Goal: Find specific fact: Find contact information

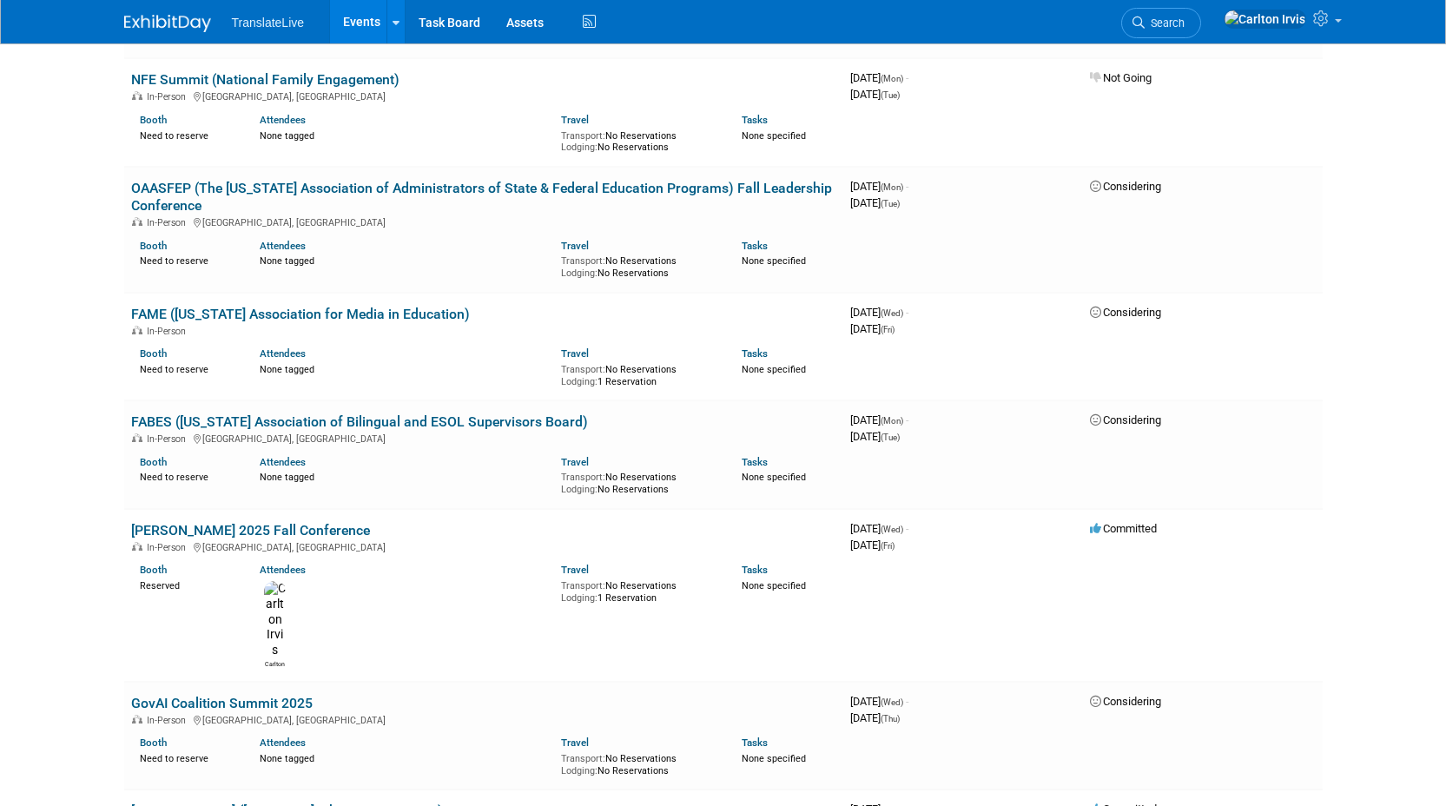
scroll to position [915, 0]
click at [297, 521] on link "[PERSON_NAME] 2025 Fall Conference" at bounding box center [250, 529] width 239 height 17
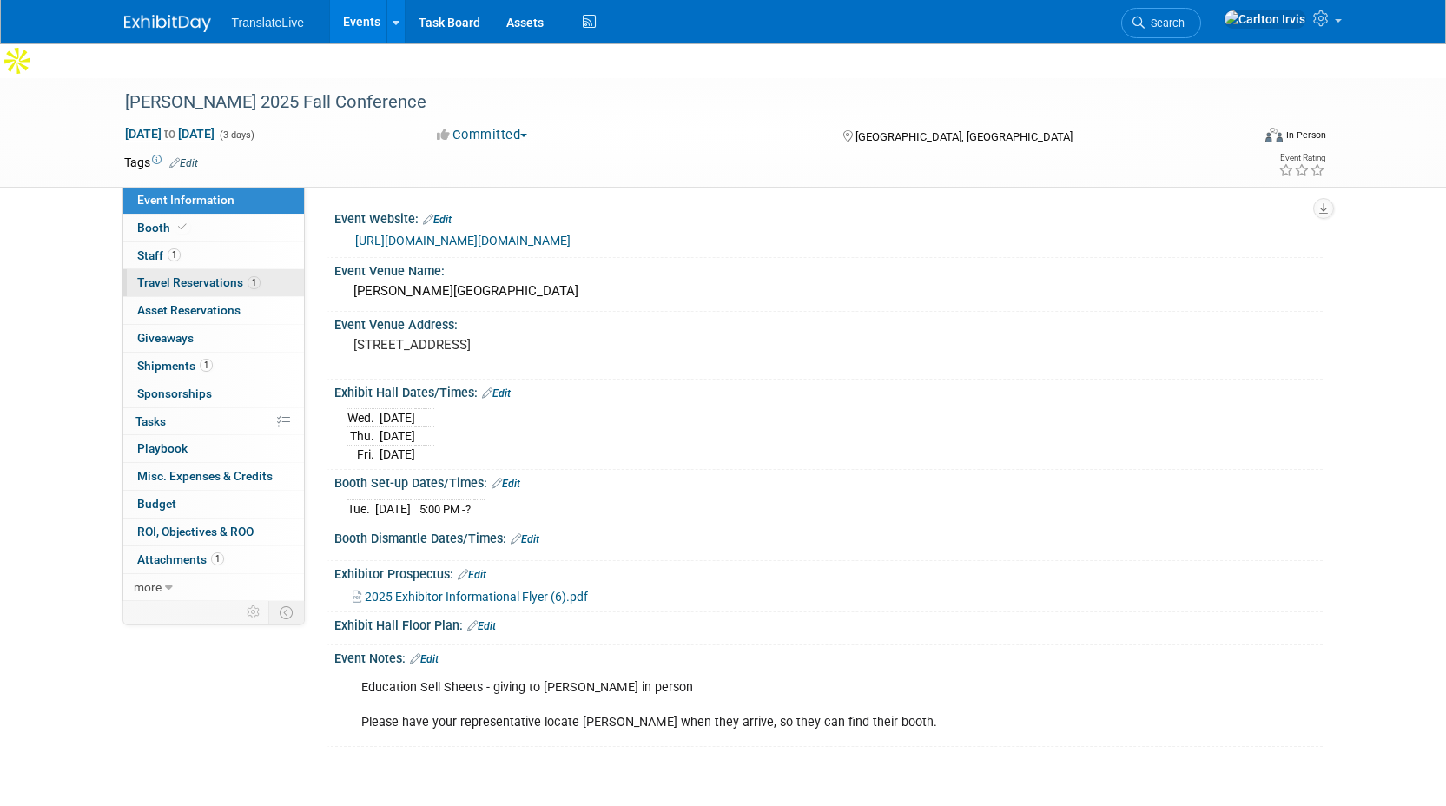
click at [195, 275] on span "Travel Reservations 1" at bounding box center [198, 282] width 123 height 14
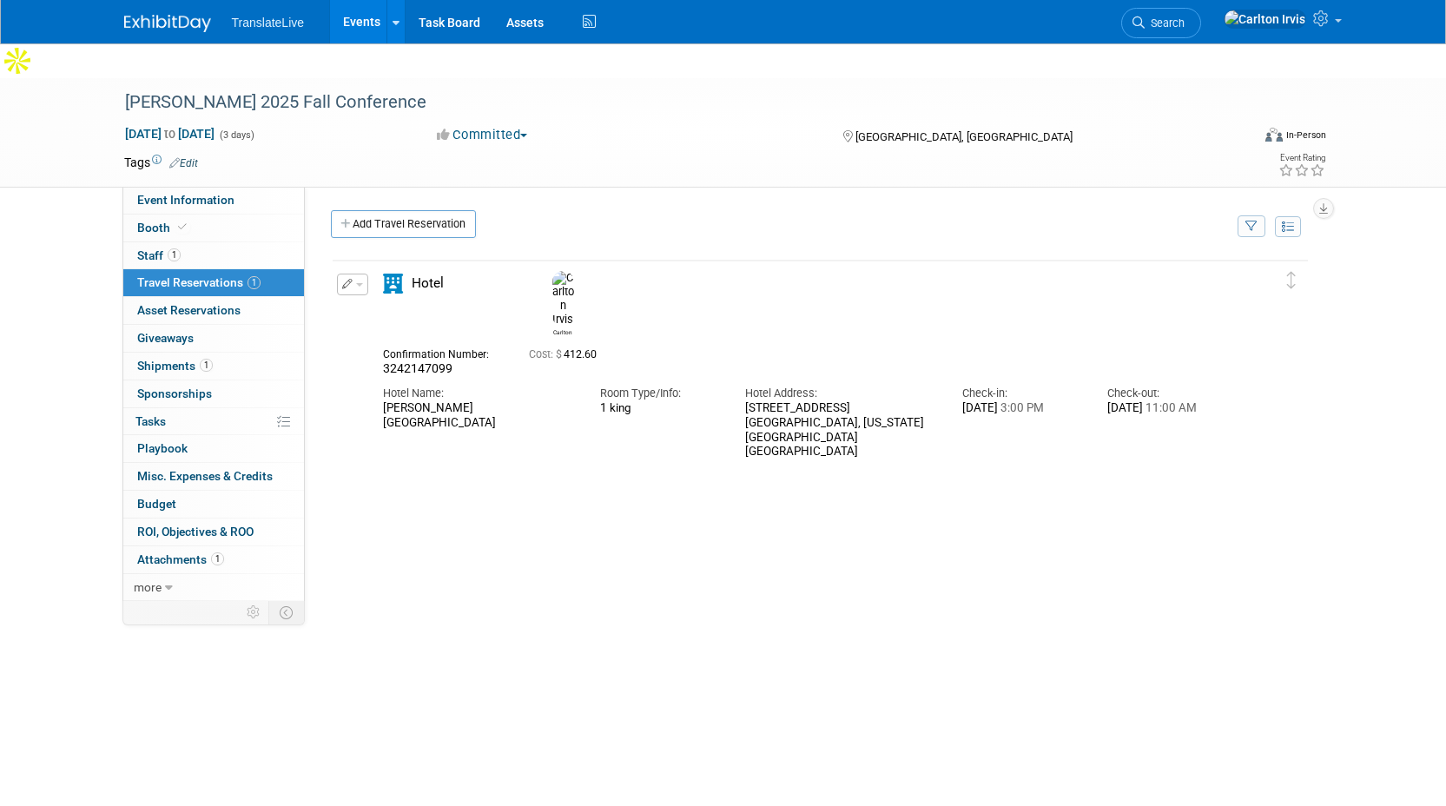
click at [764, 401] on div "[STREET_ADDRESS][US_STATE]" at bounding box center [840, 430] width 191 height 58
click at [756, 401] on div "[STREET_ADDRESS][US_STATE]" at bounding box center [840, 430] width 191 height 58
click at [755, 401] on div "[STREET_ADDRESS][US_STATE]" at bounding box center [840, 430] width 191 height 58
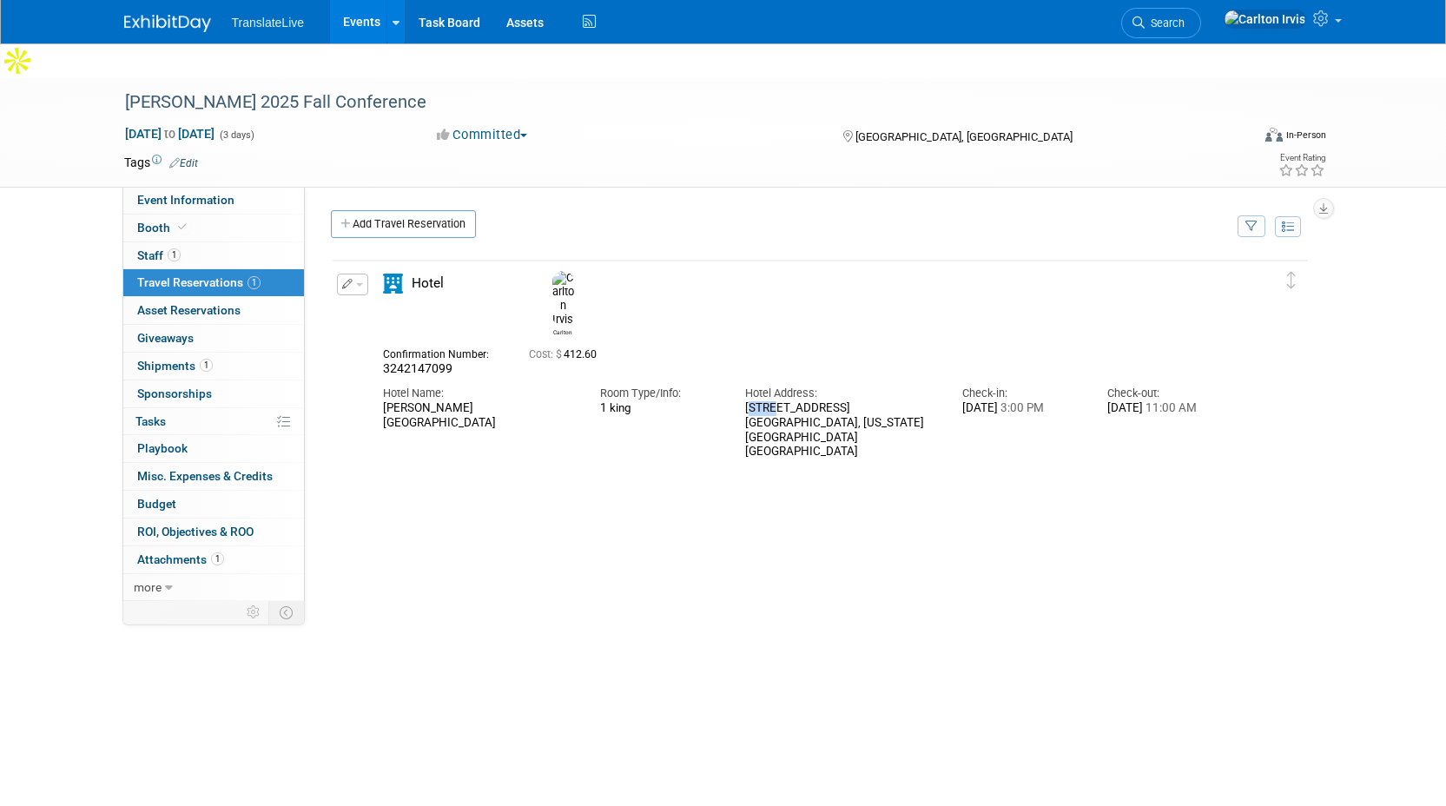
click at [752, 401] on div "[STREET_ADDRESS][US_STATE]" at bounding box center [840, 430] width 191 height 58
click at [749, 401] on div "[STREET_ADDRESS][US_STATE]" at bounding box center [840, 430] width 191 height 58
drag, startPoint x: 937, startPoint y: 358, endPoint x: 742, endPoint y: 350, distance: 195.6
click at [742, 377] on div "Hotel Address: [STREET_ADDRESS][US_STATE]" at bounding box center [840, 418] width 217 height 83
copy div "[STREET_ADDRESS][US_STATE]"
